Goal: Task Accomplishment & Management: Use online tool/utility

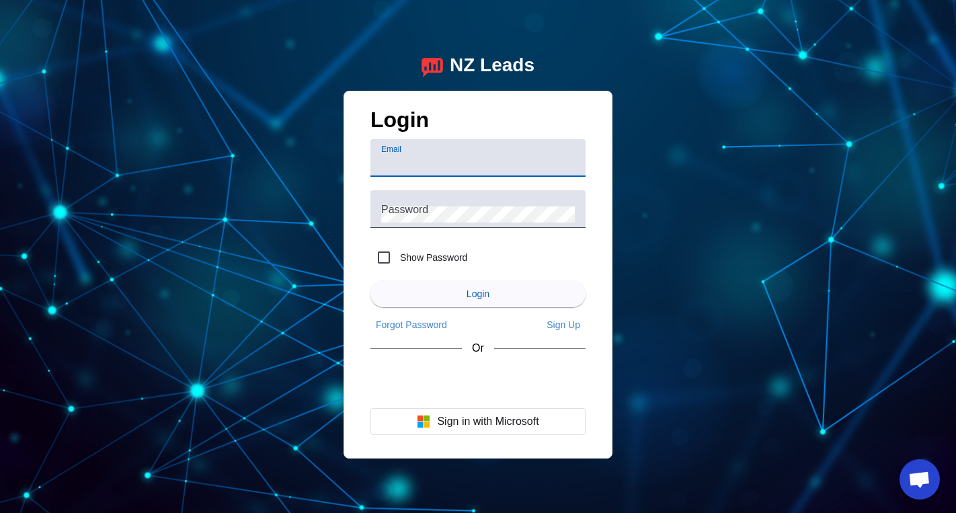
click at [404, 166] on input "Email" at bounding box center [478, 163] width 194 height 16
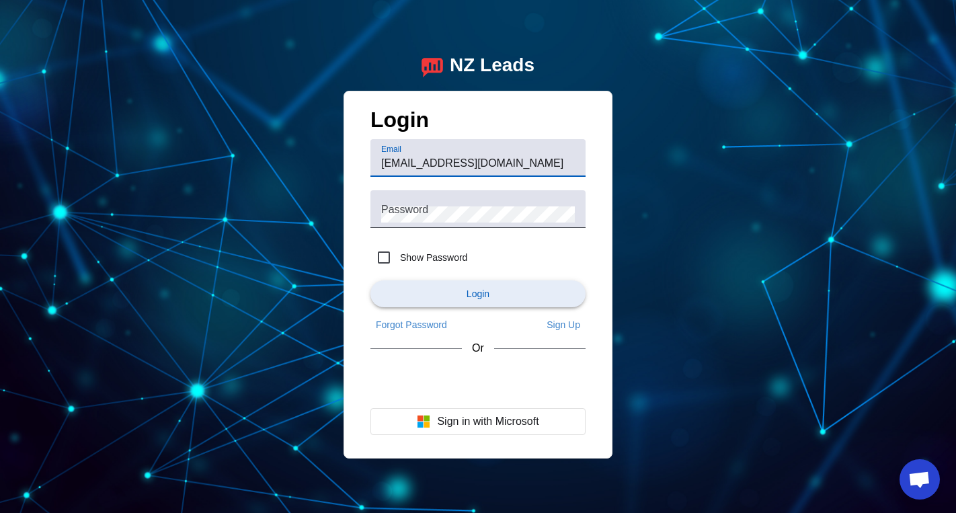
type input "Bids@wisechoicegc.com"
click at [481, 296] on span "Login" at bounding box center [477, 293] width 23 height 11
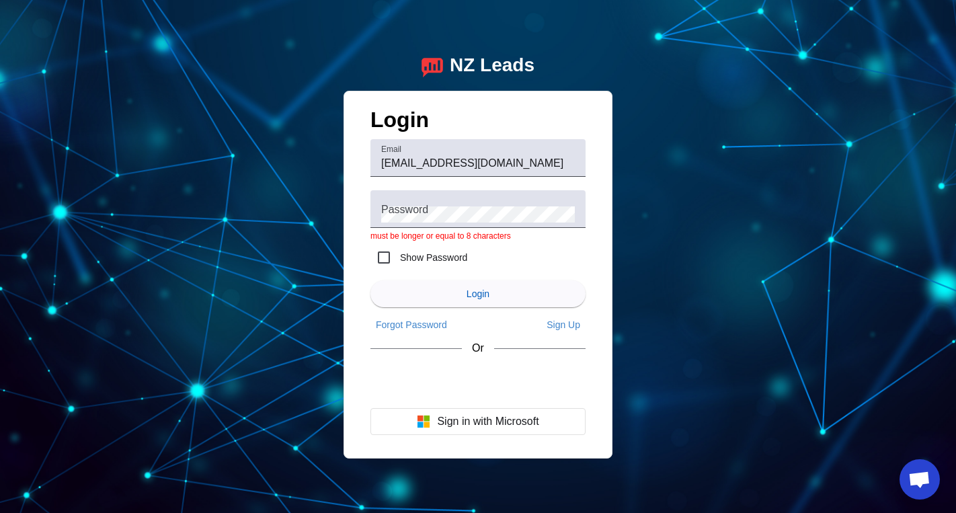
click at [713, 159] on div "NZ Leads Login Email Bids@wisechoicegc.com Password must be longer or equal to …" at bounding box center [478, 256] width 956 height 513
click at [485, 382] on div "Sign in with Google. Opens in new tab" at bounding box center [477, 381] width 215 height 30
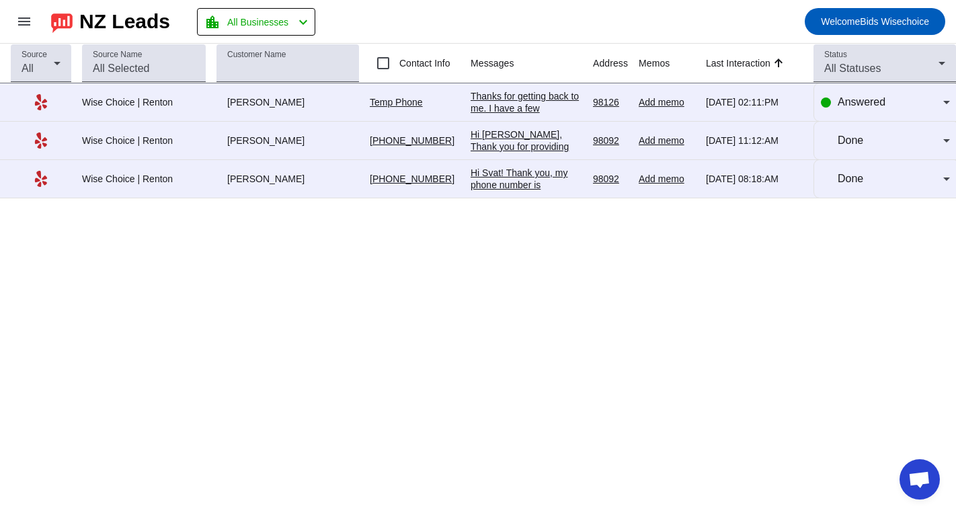
click at [738, 106] on div "[DATE] 02:11:PM" at bounding box center [754, 102] width 97 height 12
click at [229, 106] on div "[PERSON_NAME]" at bounding box center [287, 102] width 142 height 12
click at [372, 106] on link "Temp Phone" at bounding box center [396, 102] width 53 height 11
